Goal: Information Seeking & Learning: Learn about a topic

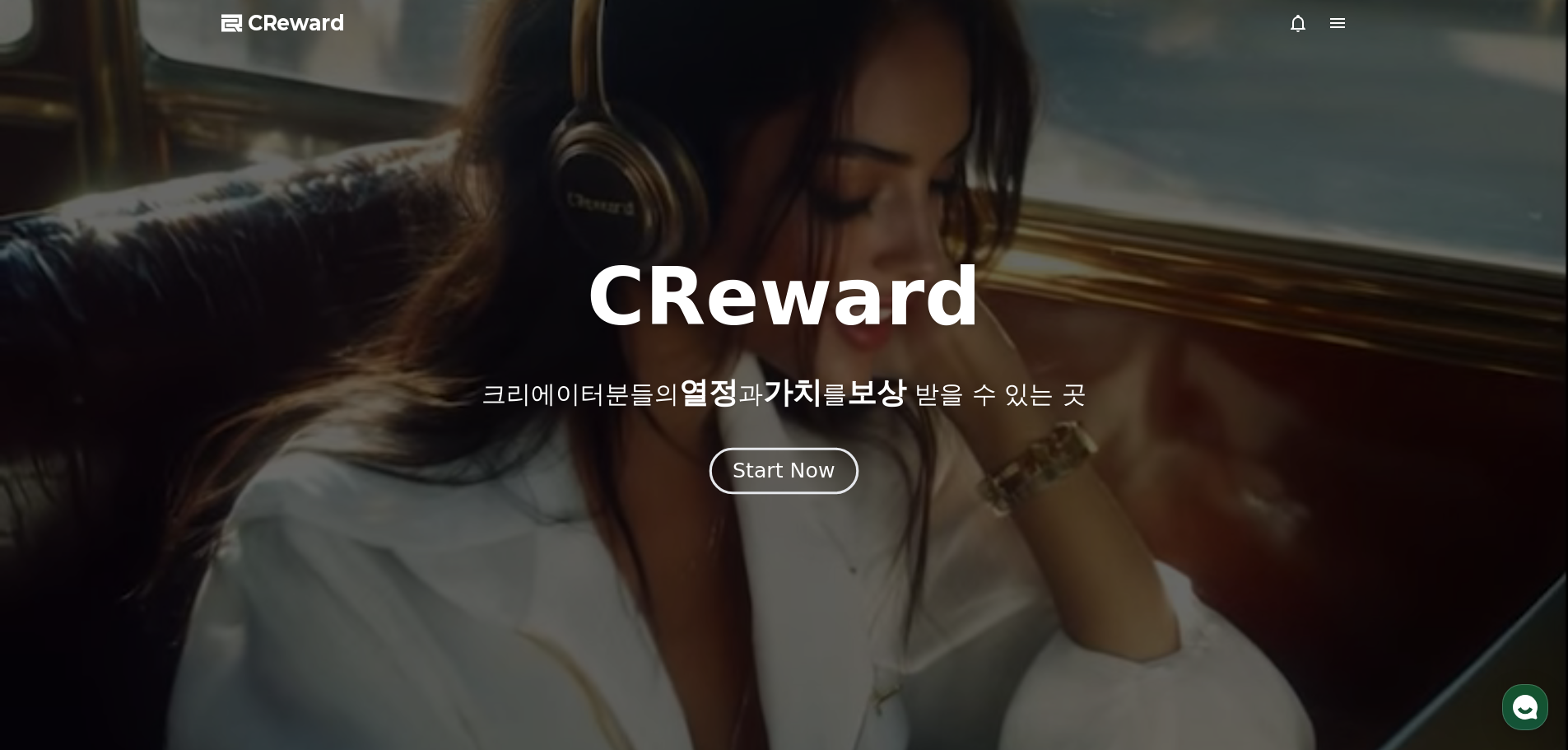
click at [784, 470] on div "Start Now" at bounding box center [783, 470] width 102 height 28
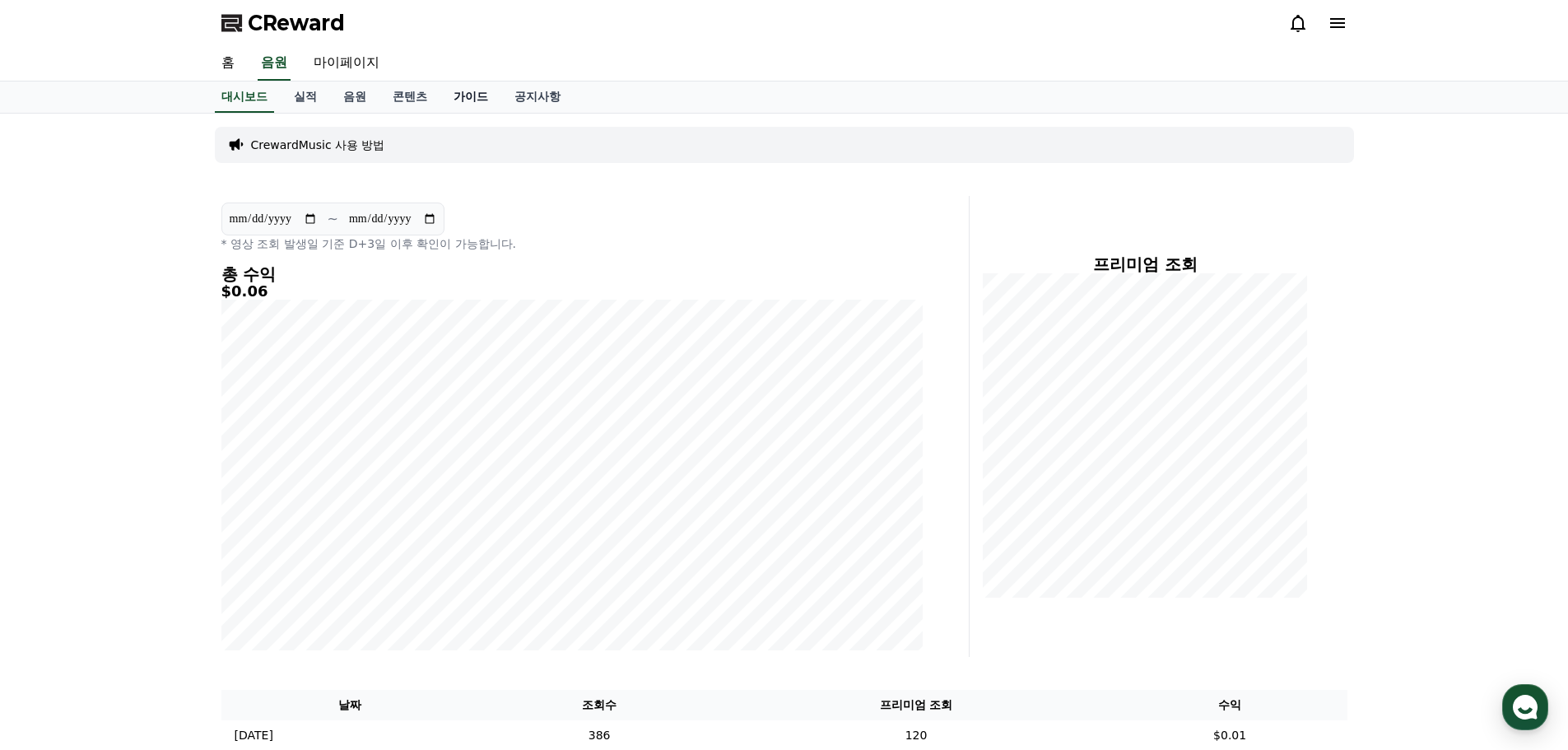
click at [472, 105] on link "가이드" at bounding box center [471, 97] width 61 height 31
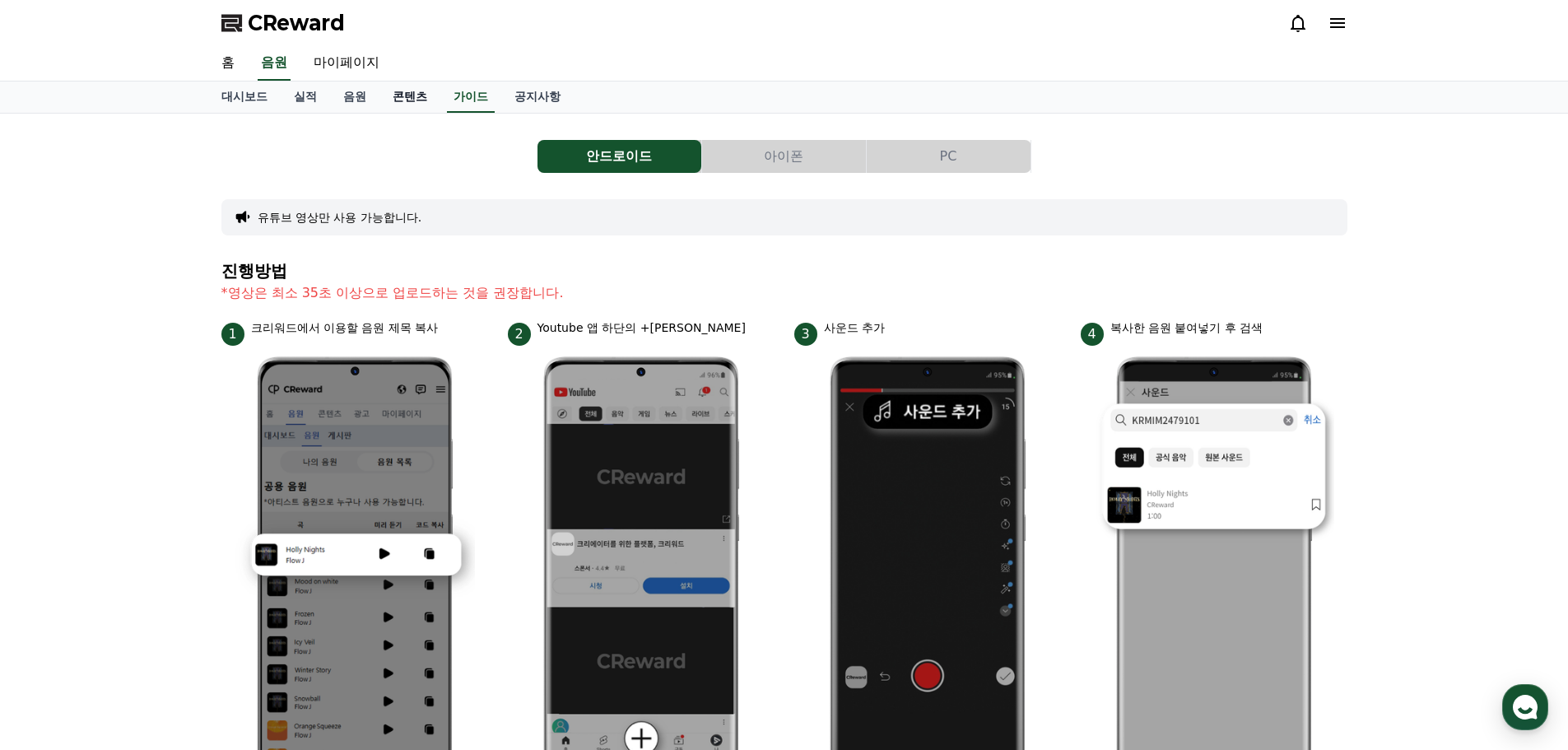
click at [399, 98] on link "콘텐츠" at bounding box center [410, 97] width 61 height 31
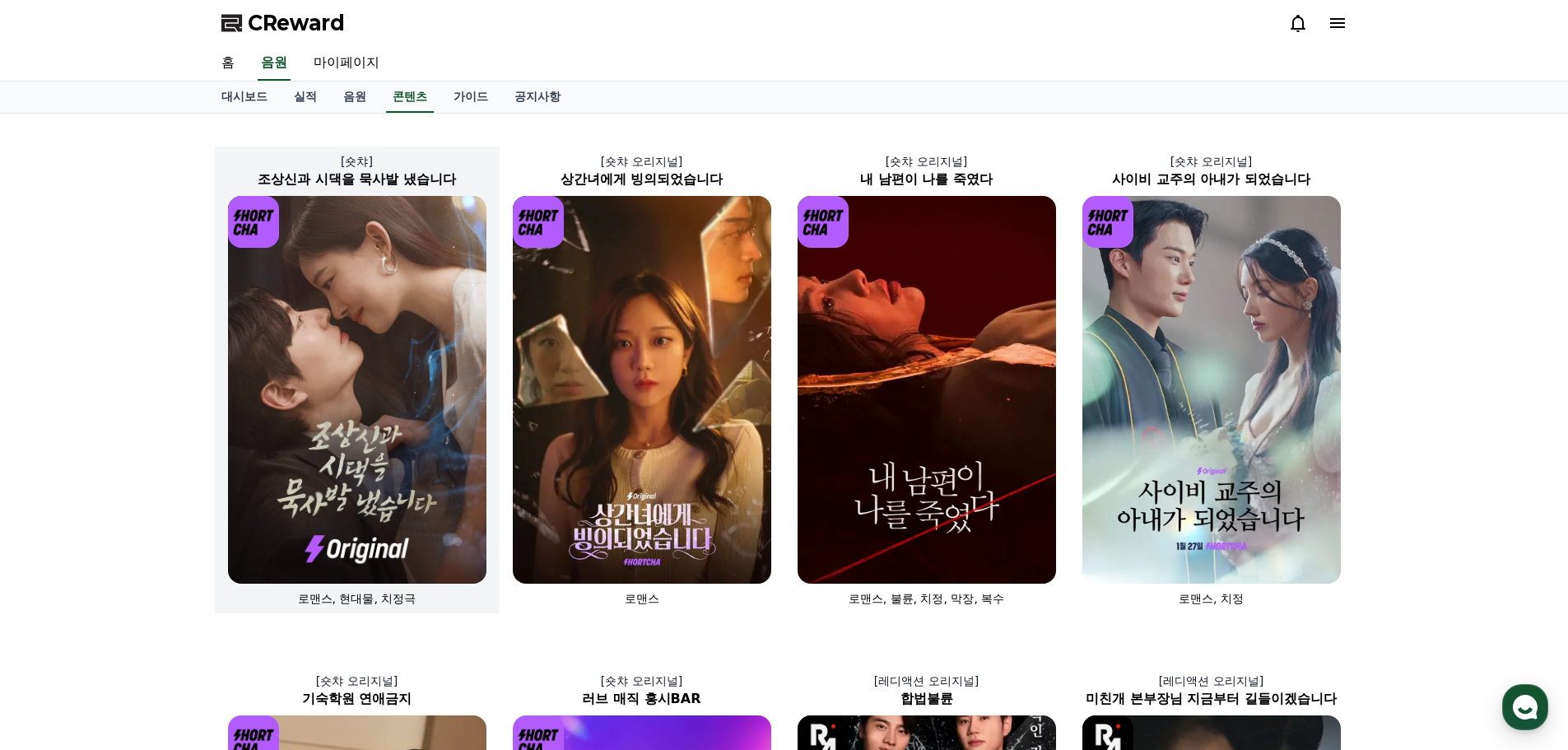
click at [349, 345] on img at bounding box center [356, 390] width 258 height 388
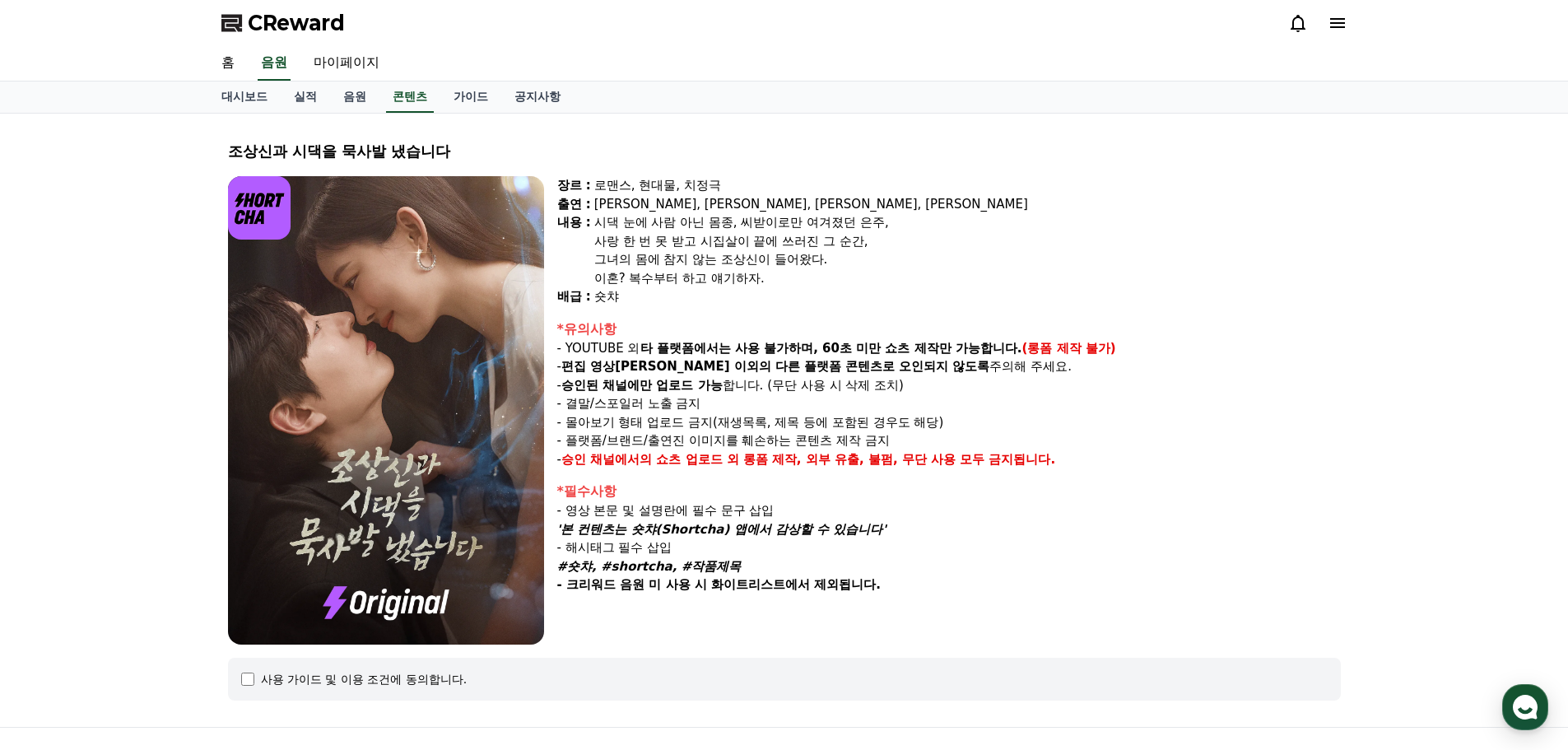
select select
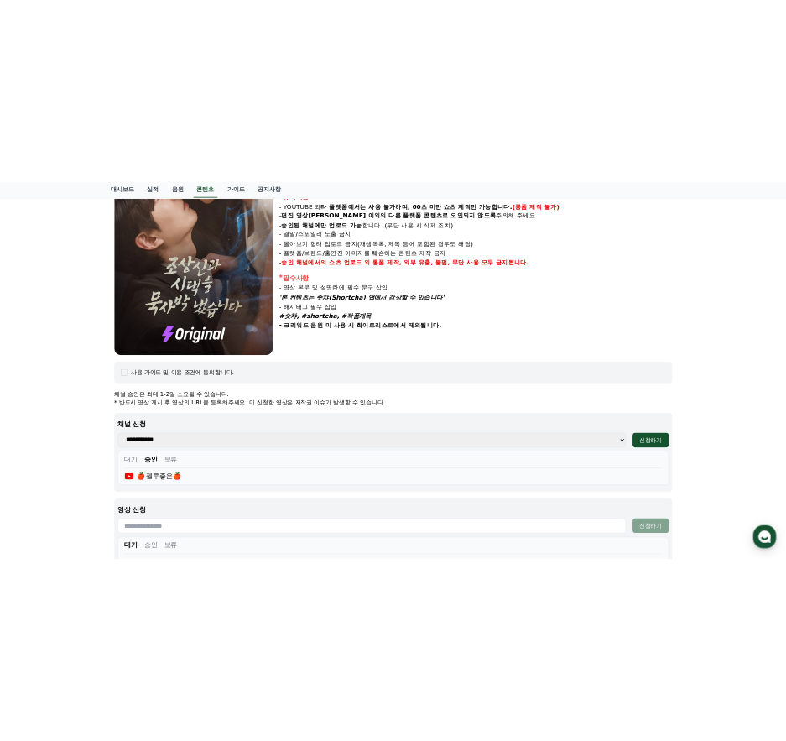
scroll to position [335, 0]
